Goal: Transaction & Acquisition: Purchase product/service

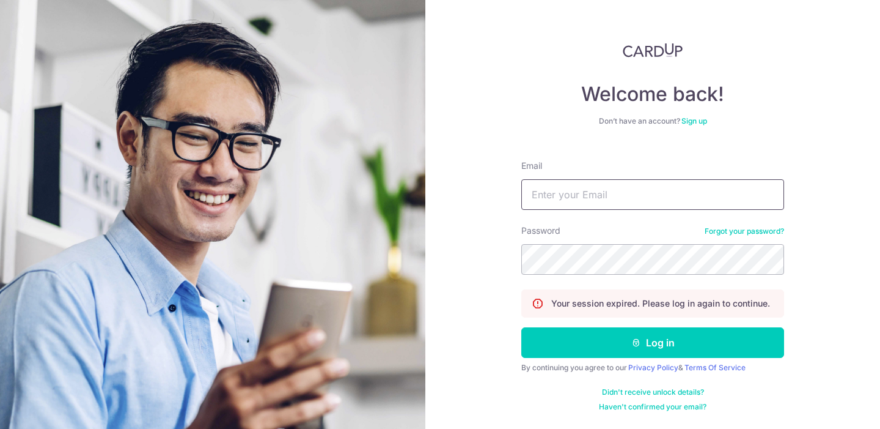
click at [588, 190] on input "Email" at bounding box center [652, 194] width 263 height 31
type input "[EMAIL_ADDRESS][DOMAIN_NAME]"
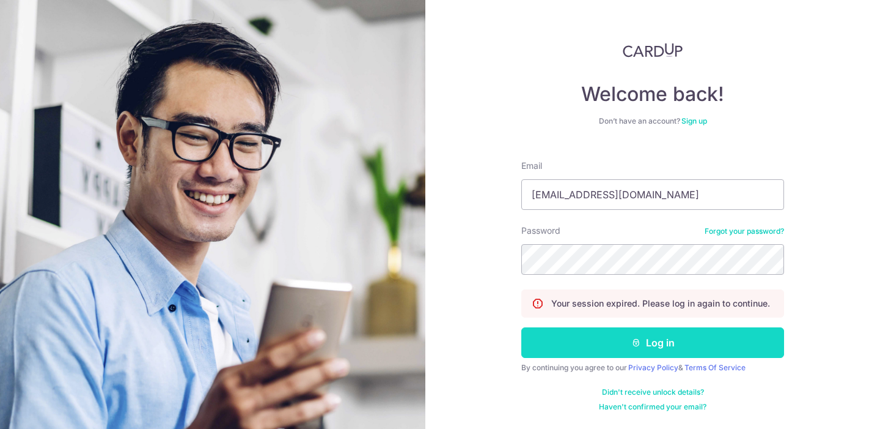
click at [582, 342] on button "Log in" at bounding box center [652, 342] width 263 height 31
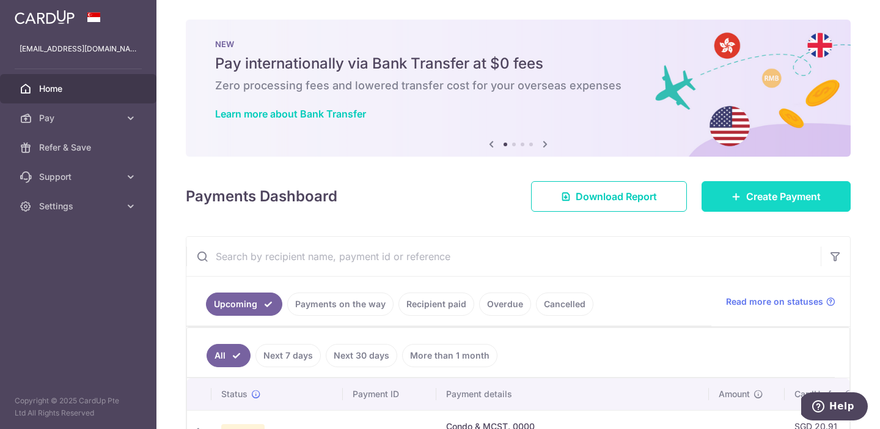
click at [769, 193] on span "Create Payment" at bounding box center [783, 196] width 75 height 15
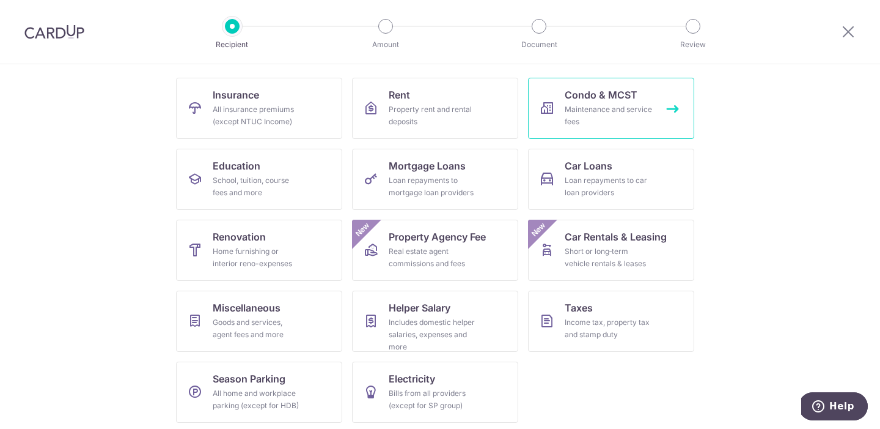
scroll to position [119, 0]
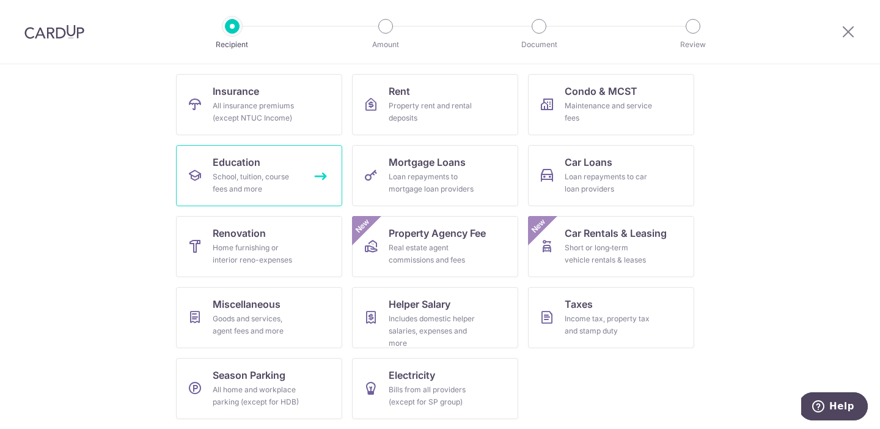
click at [272, 171] on div "School, tuition, course fees and more" at bounding box center [257, 183] width 88 height 24
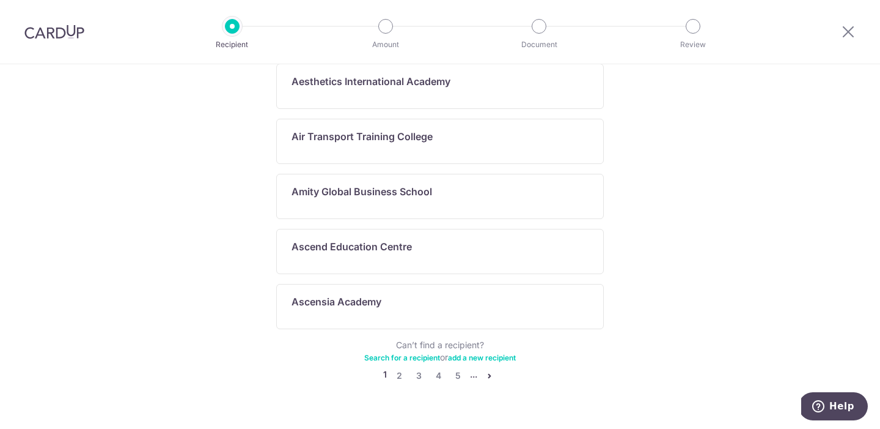
scroll to position [679, 0]
click at [396, 354] on link "Search for a recipient" at bounding box center [402, 358] width 76 height 9
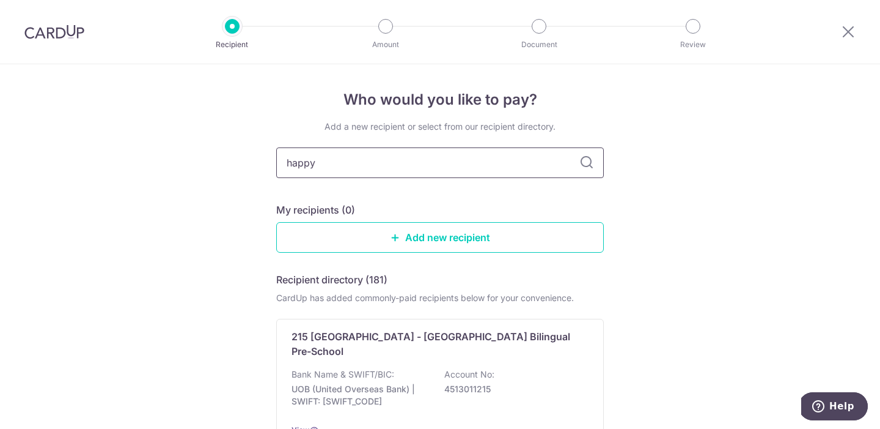
type input "happy"
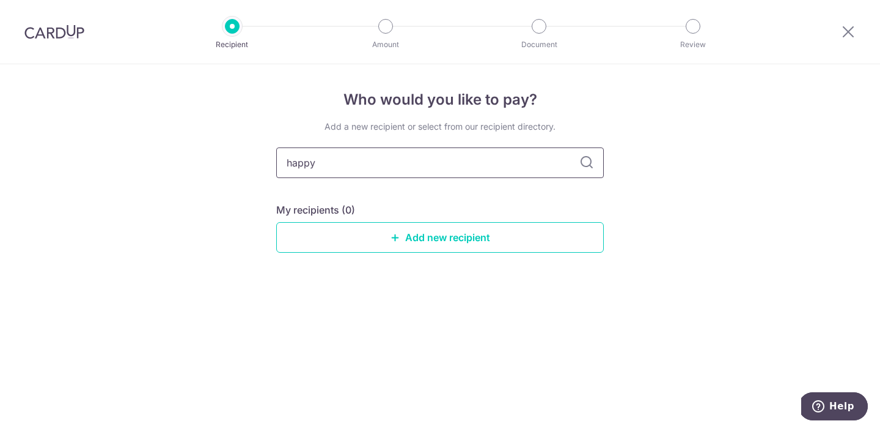
click at [372, 163] on input "happy" at bounding box center [440, 162] width 328 height 31
type input "happy kids"
type input "h"
click at [303, 188] on div "Add a new recipient or select from our recipient directory. My recipients (0) A…" at bounding box center [440, 196] width 328 height 152
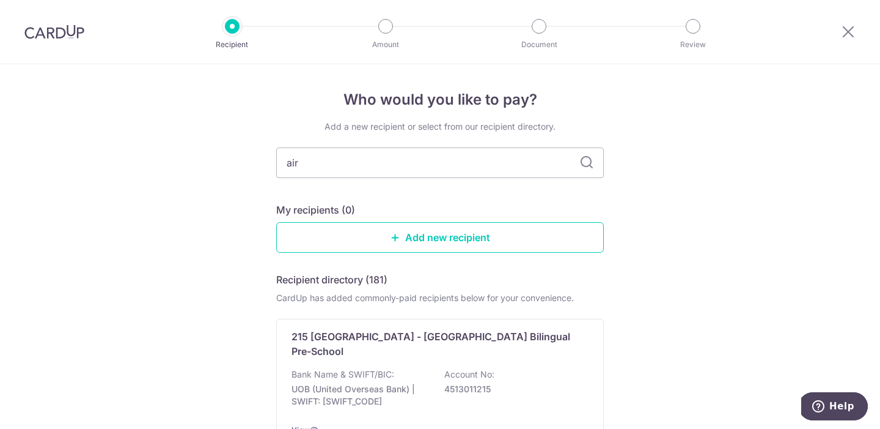
type input "air"
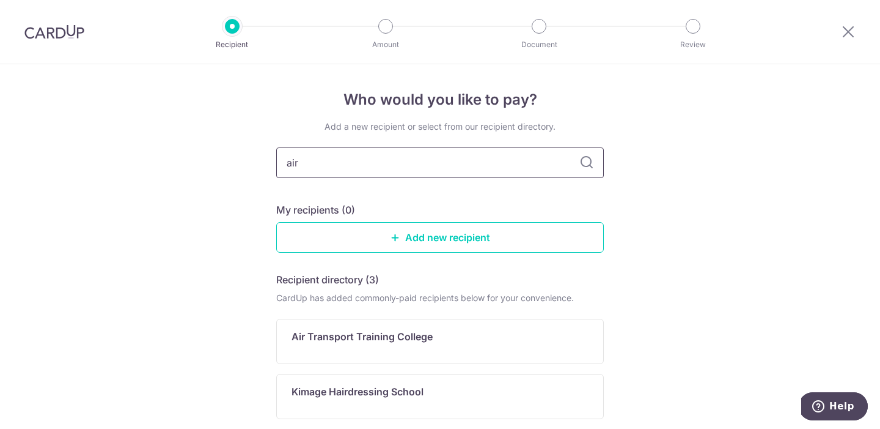
click at [289, 166] on input "air" at bounding box center [440, 162] width 328 height 31
click at [70, 29] on img at bounding box center [54, 31] width 60 height 15
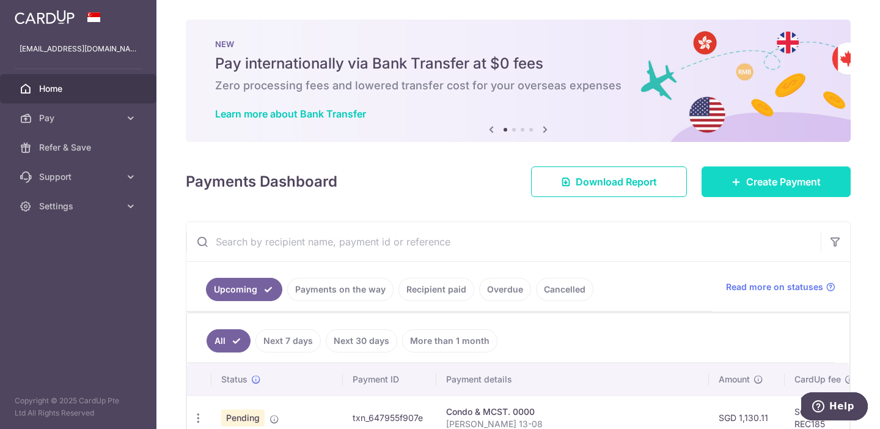
click at [761, 187] on span "Create Payment" at bounding box center [783, 181] width 75 height 15
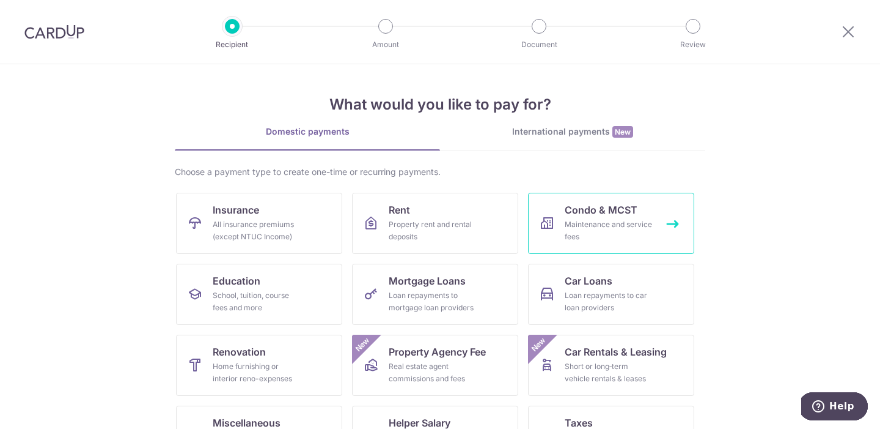
click at [605, 202] on link "Condo & MCST Maintenance and service fees" at bounding box center [611, 223] width 166 height 61
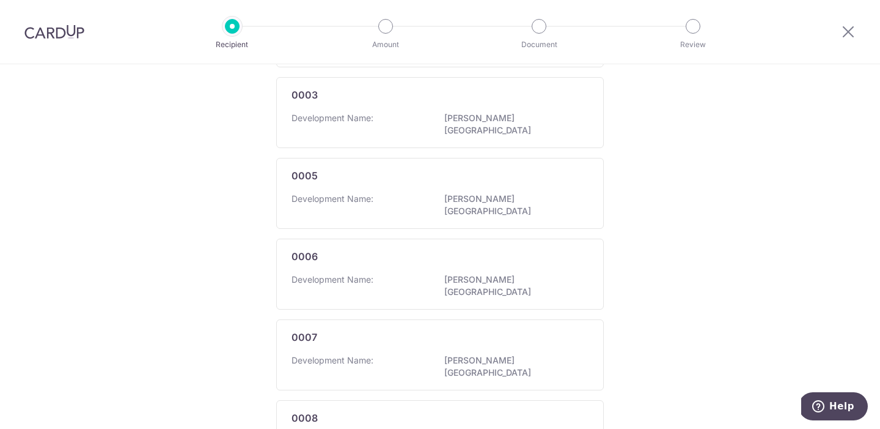
scroll to position [956, 0]
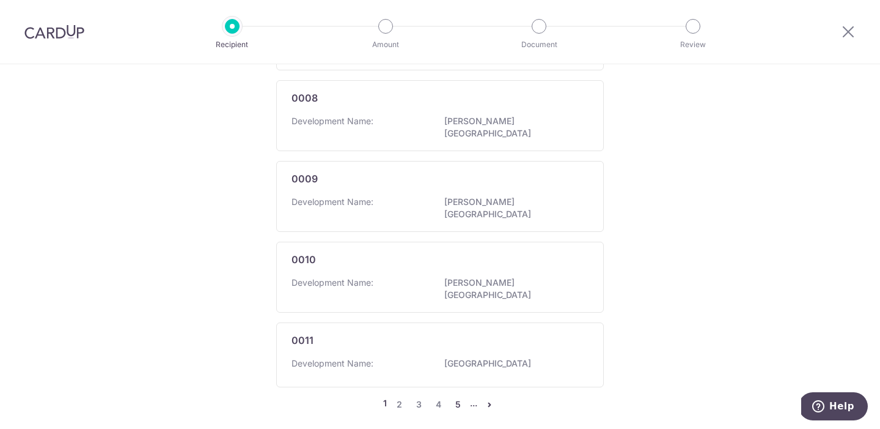
click at [457, 397] on link "5" at bounding box center [458, 404] width 15 height 15
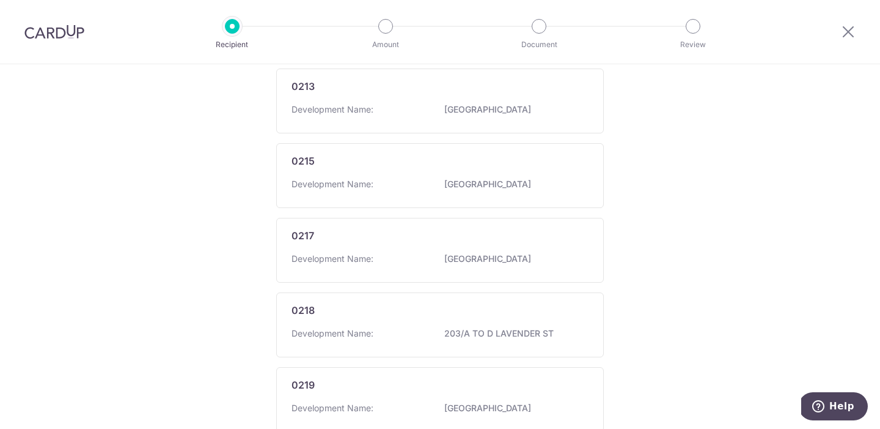
scroll to position [0, 0]
